Goal: Information Seeking & Learning: Find contact information

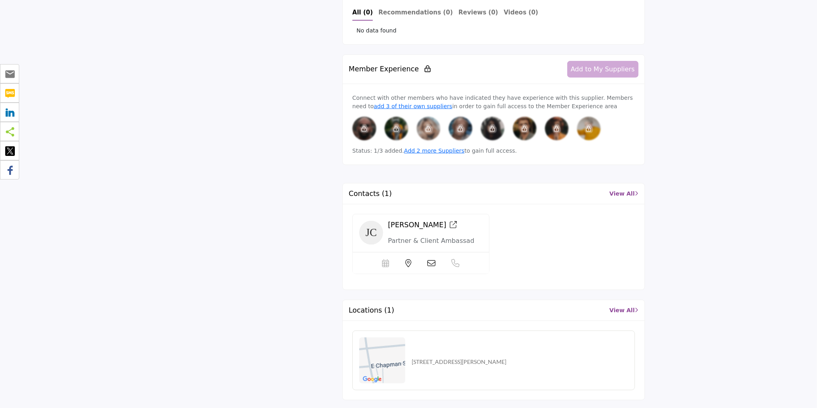
scroll to position [687, 0]
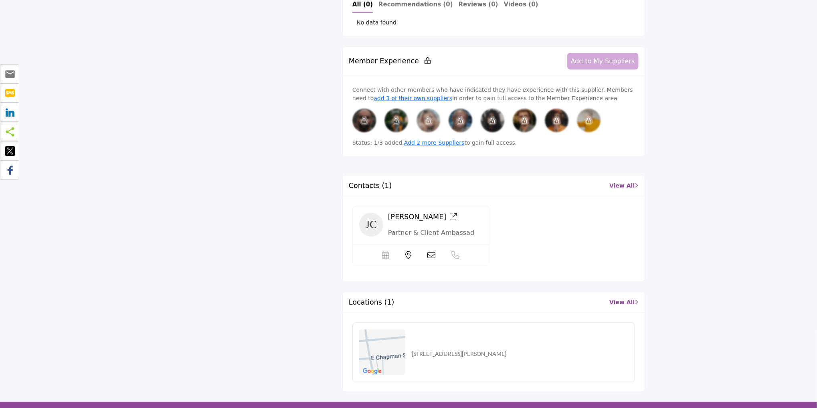
click at [450, 213] on icon at bounding box center [453, 216] width 7 height 7
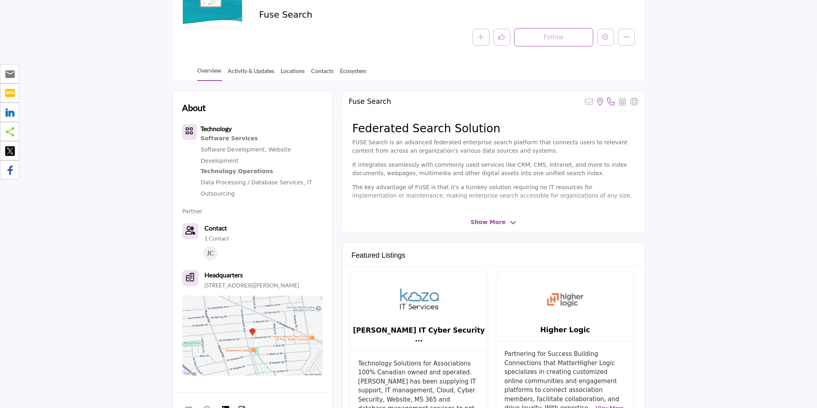
scroll to position [0, 0]
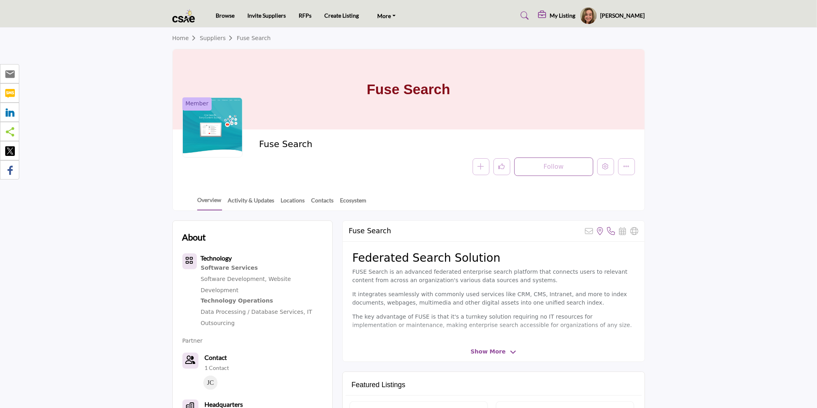
click at [527, 16] on link at bounding box center [523, 15] width 21 height 13
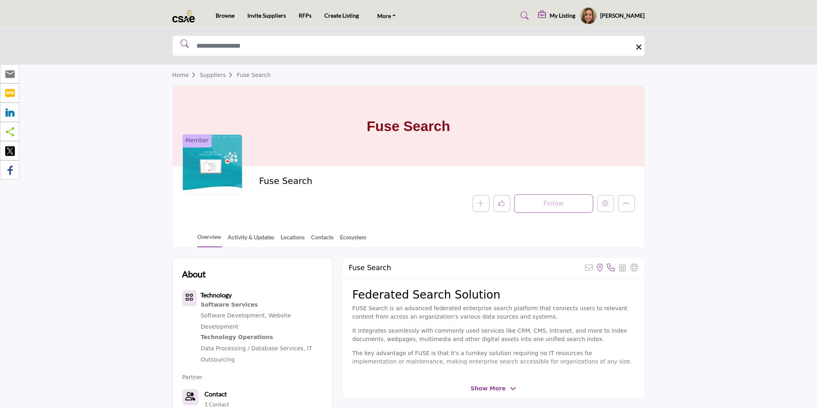
click at [227, 34] on div at bounding box center [408, 46] width 817 height 37
click at [235, 52] on input "Search Solutions" at bounding box center [408, 46] width 473 height 20
type input "**********"
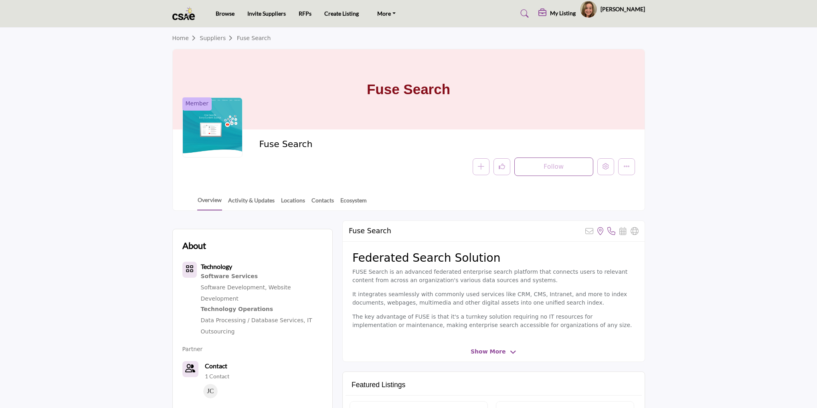
click at [529, 15] on icon at bounding box center [525, 14] width 8 height 8
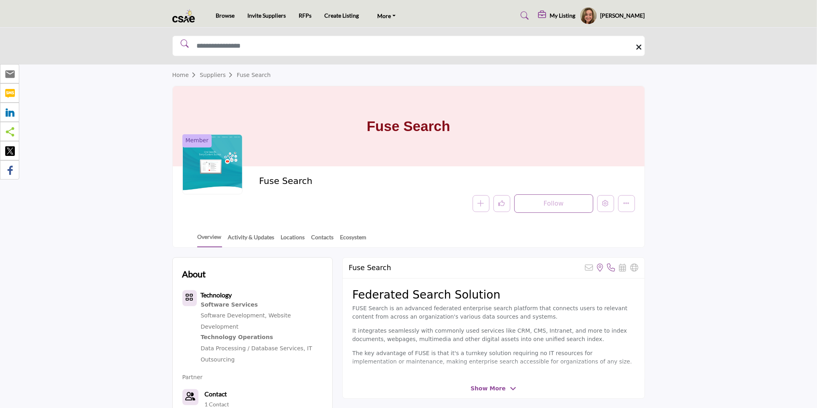
click at [0, 0] on div at bounding box center [0, 0] width 0 height 0
click at [233, 46] on input "Search Solutions" at bounding box center [408, 46] width 473 height 20
paste input "**********"
type input "**********"
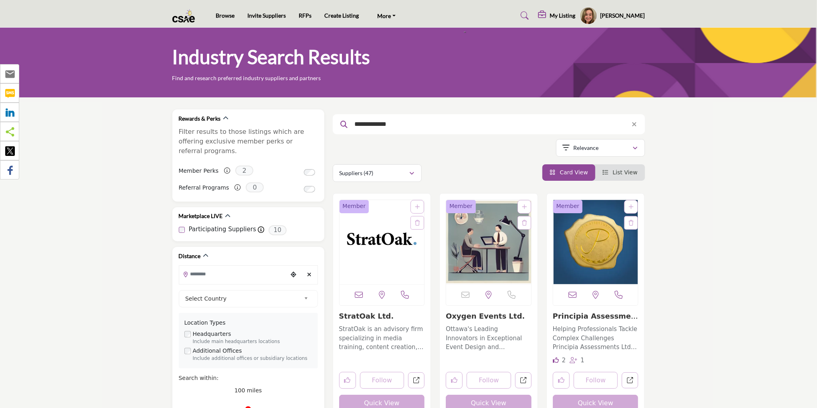
click at [379, 260] on img "Open Listing in new tab" at bounding box center [382, 242] width 85 height 84
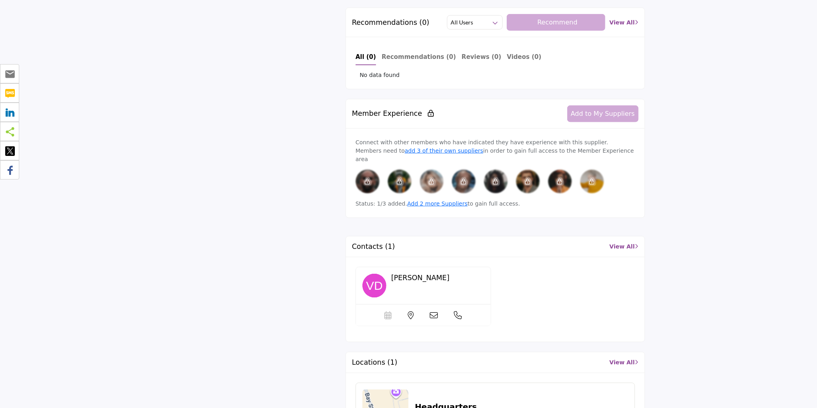
scroll to position [682, 0]
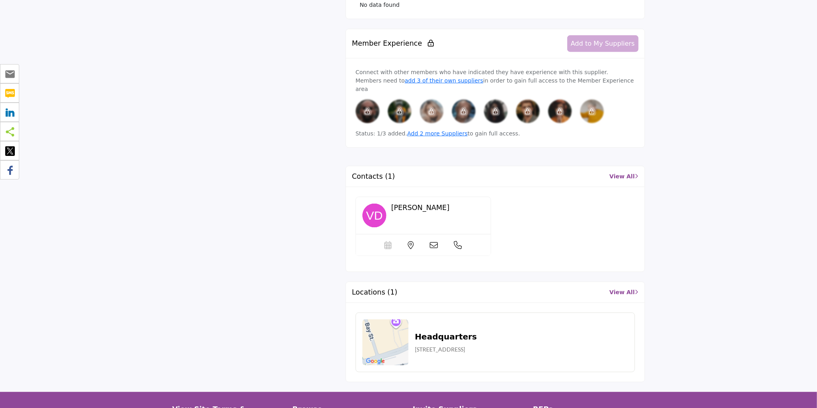
click at [409, 204] on div "Michael Melling" at bounding box center [437, 211] width 93 height 15
click at [408, 204] on span "Michael Melling" at bounding box center [420, 208] width 58 height 8
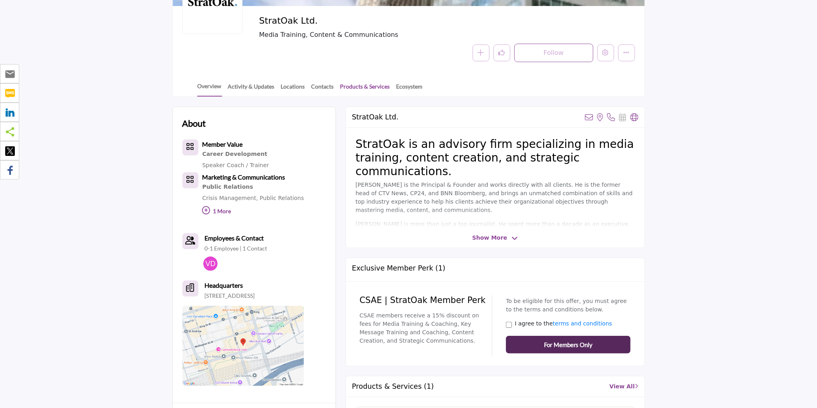
scroll to position [80, 0]
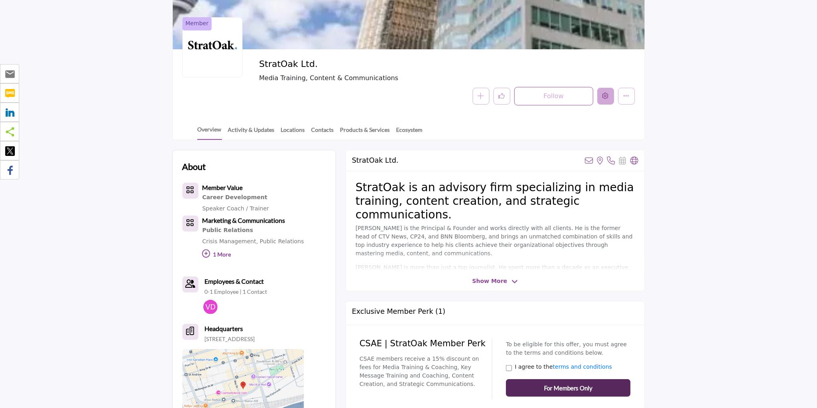
click at [601, 97] on button "Edit company" at bounding box center [606, 96] width 17 height 17
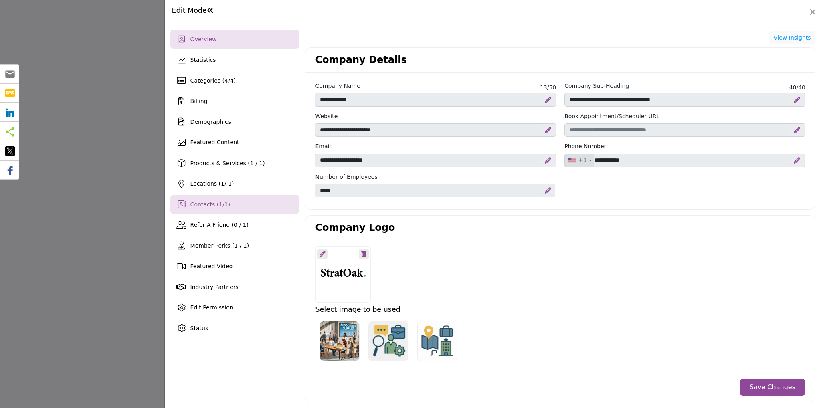
click at [220, 201] on span "Contacts ( 1 / 1 )" at bounding box center [211, 204] width 40 height 6
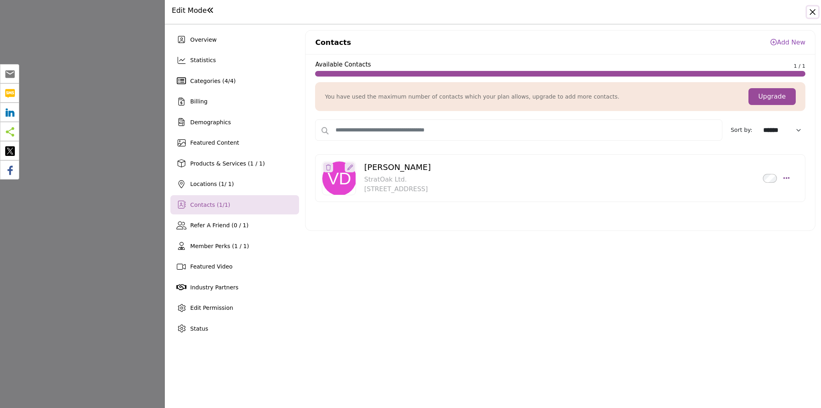
click at [818, 8] on button "Close" at bounding box center [812, 11] width 11 height 11
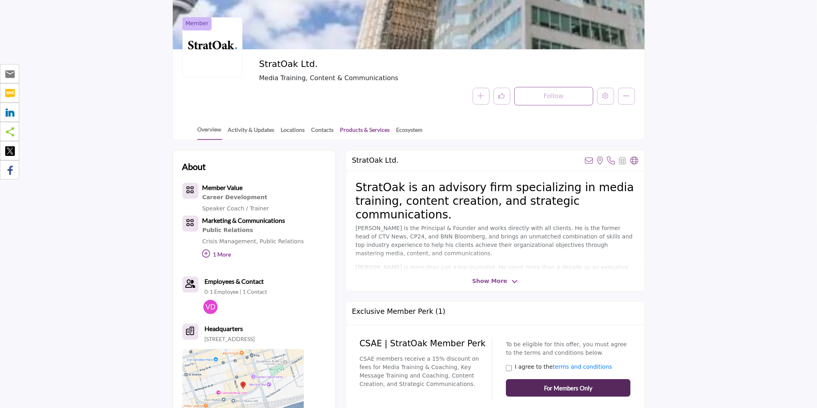
click at [359, 129] on link "Products & Services" at bounding box center [365, 133] width 51 height 14
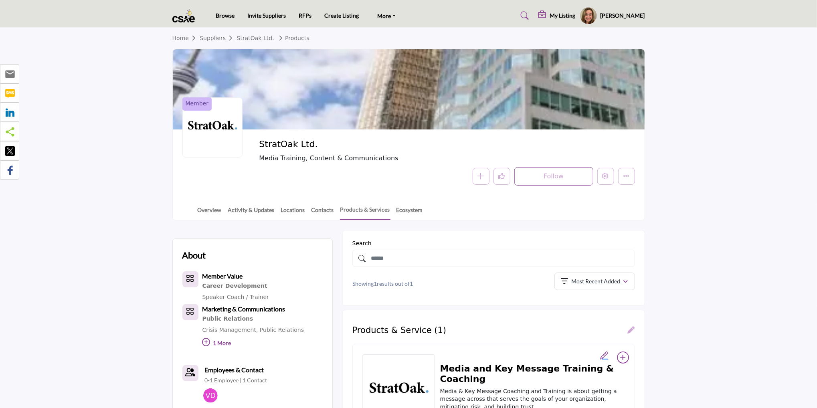
click at [248, 214] on body "Browse Invite Suppliers RFPs Create Listing [DOMAIN_NAME] FAQ's" at bounding box center [408, 381] width 817 height 763
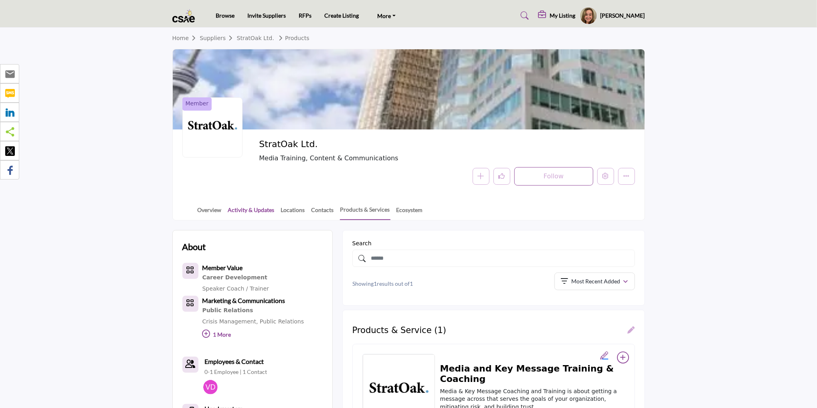
click at [253, 209] on link "Activity & Updates" at bounding box center [251, 213] width 47 height 14
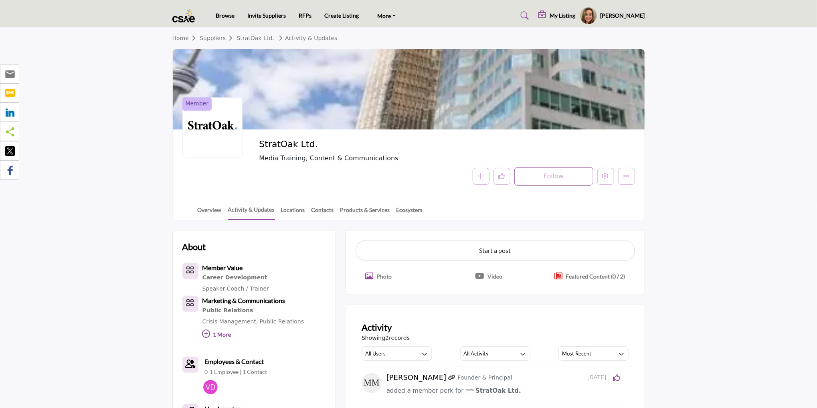
click at [168, 16] on div "Browse Invite Suppliers RFPs Create Listing More" at bounding box center [408, 16] width 481 height 18
click at [186, 15] on img at bounding box center [185, 15] width 27 height 13
click at [180, 40] on link "Home" at bounding box center [186, 38] width 28 height 6
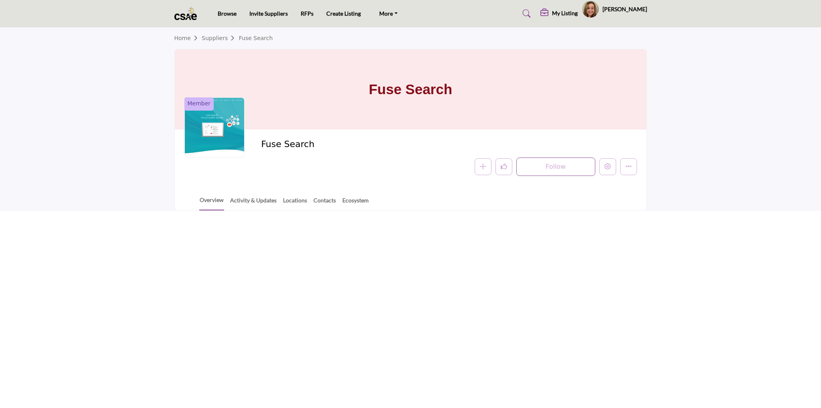
click at [186, 38] on link "Home" at bounding box center [188, 38] width 28 height 6
click at [193, 12] on img at bounding box center [187, 13] width 27 height 13
